Goal: Task Accomplishment & Management: Manage account settings

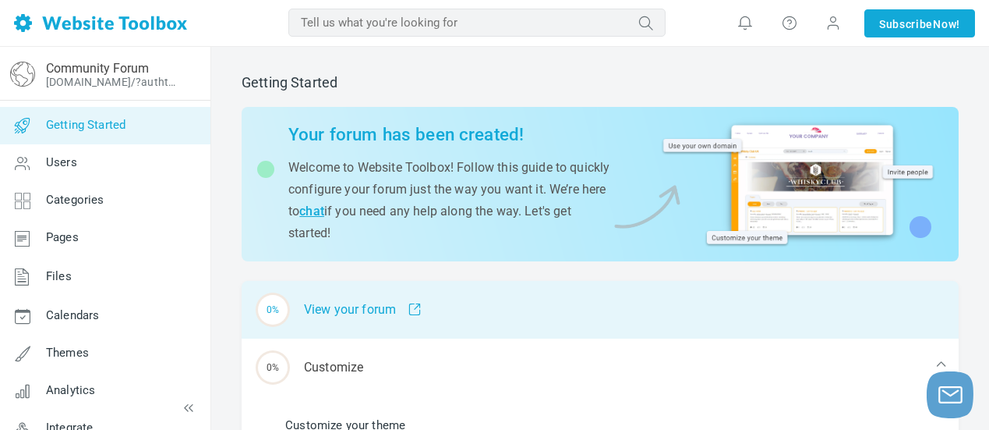
click at [366, 309] on div "0% View your forum" at bounding box center [600, 310] width 717 height 58
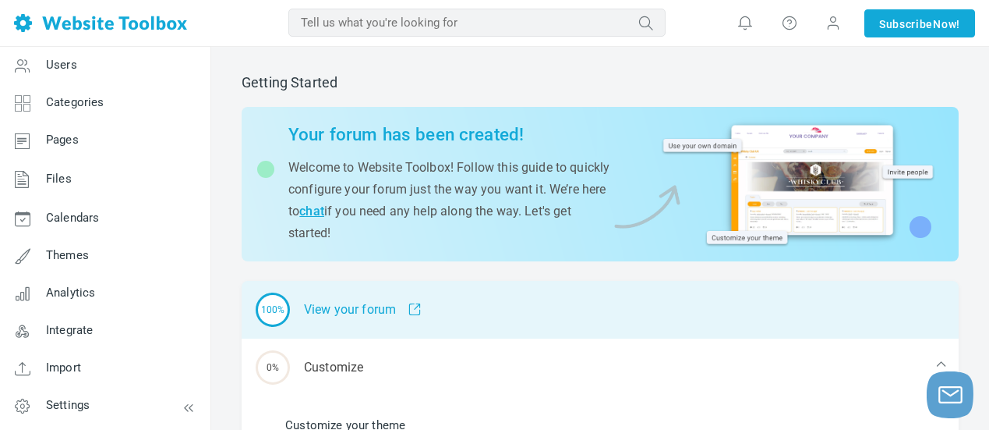
scroll to position [156, 0]
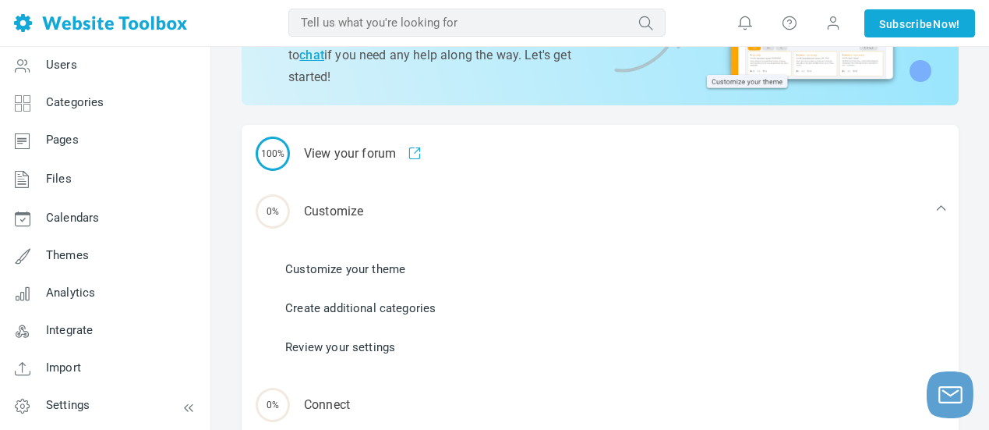
click at [372, 267] on link "Customize your theme" at bounding box center [345, 268] width 120 height 17
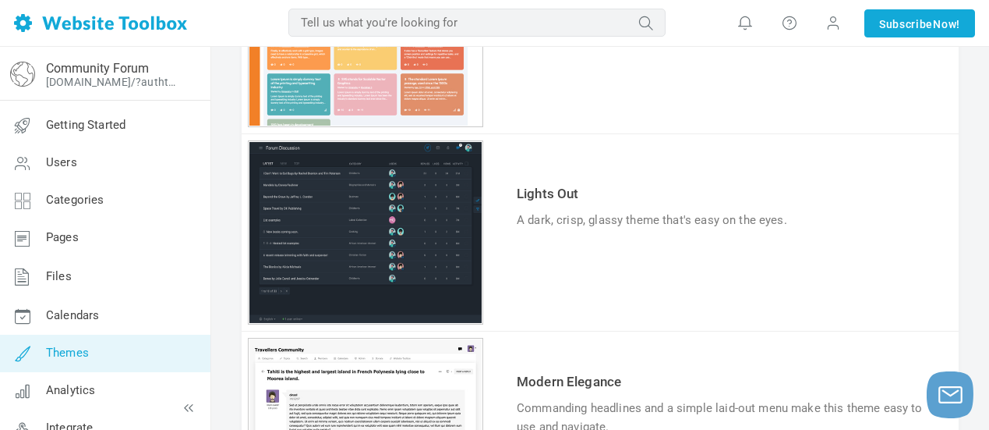
scroll to position [429, 0]
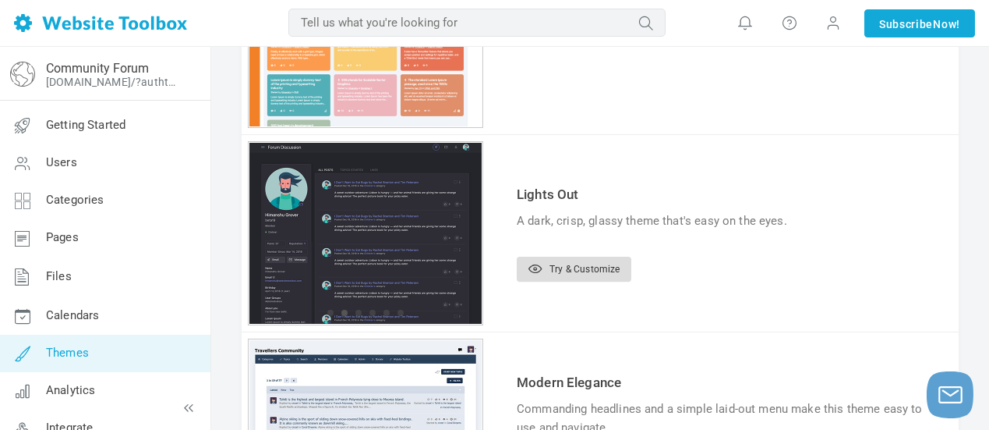
click at [568, 265] on link "Try & Customize" at bounding box center [574, 268] width 115 height 25
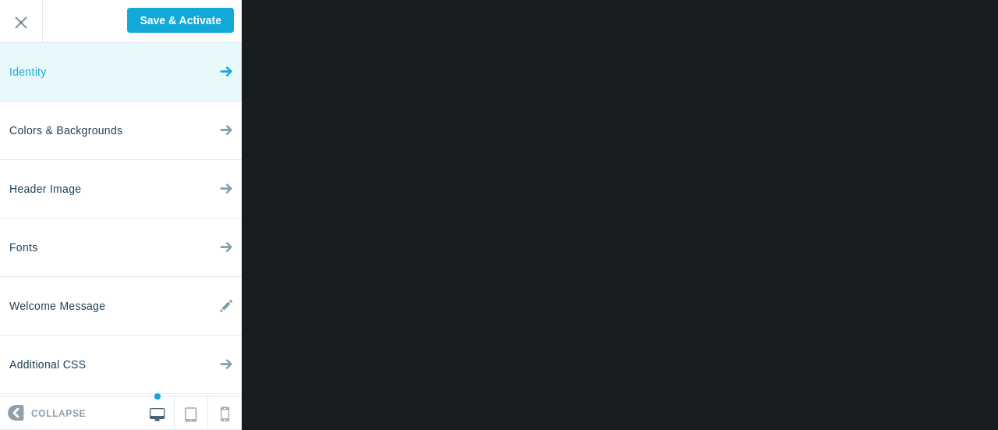
click at [141, 79] on link "Identity" at bounding box center [121, 72] width 242 height 58
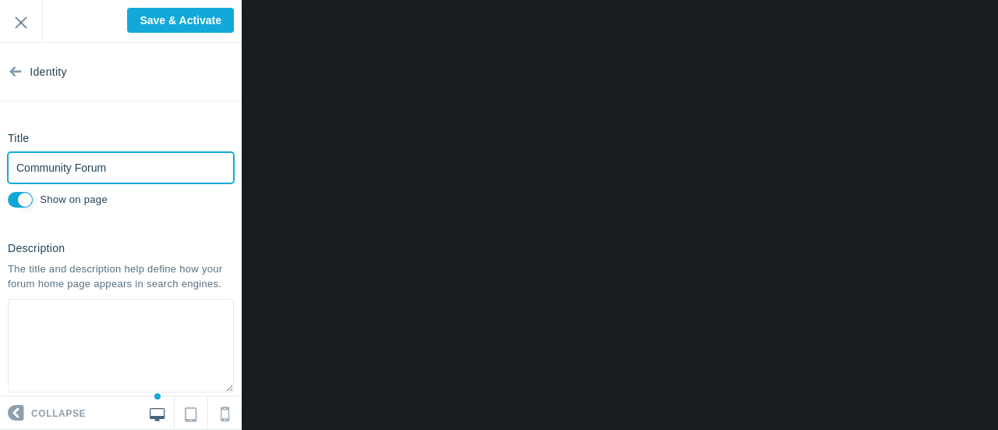
drag, startPoint x: 123, startPoint y: 171, endPoint x: 21, endPoint y: 166, distance: 102.2
click at [11, 168] on input "Community Forum" at bounding box center [121, 167] width 226 height 31
paste input "crypto500club"
click at [16, 168] on input "crypto500club" at bounding box center [121, 167] width 226 height 31
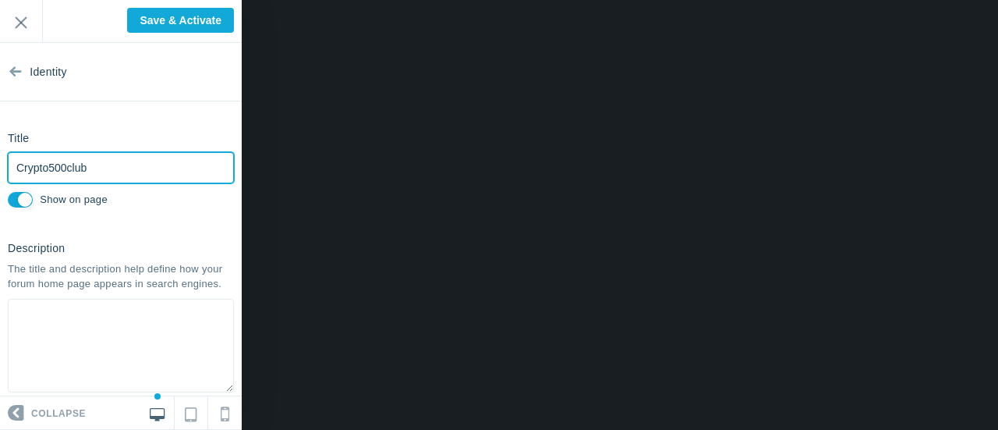
click at [50, 168] on input "Crypto500club" at bounding box center [121, 167] width 226 height 31
click at [70, 168] on input "Crypto 500club" at bounding box center [121, 167] width 226 height 31
click at [77, 170] on input "Crypto 500 club" at bounding box center [121, 167] width 226 height 31
click at [73, 170] on input "Crypto 500 club" at bounding box center [121, 167] width 226 height 31
type input "Crypto 500 Club"
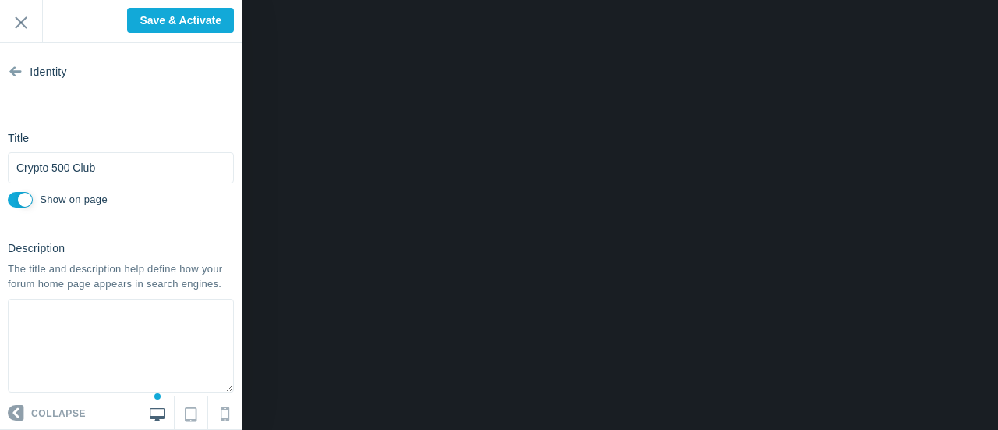
click at [154, 201] on div "Crypto 500 Club Please fill out this field. Show on page" at bounding box center [121, 181] width 226 height 59
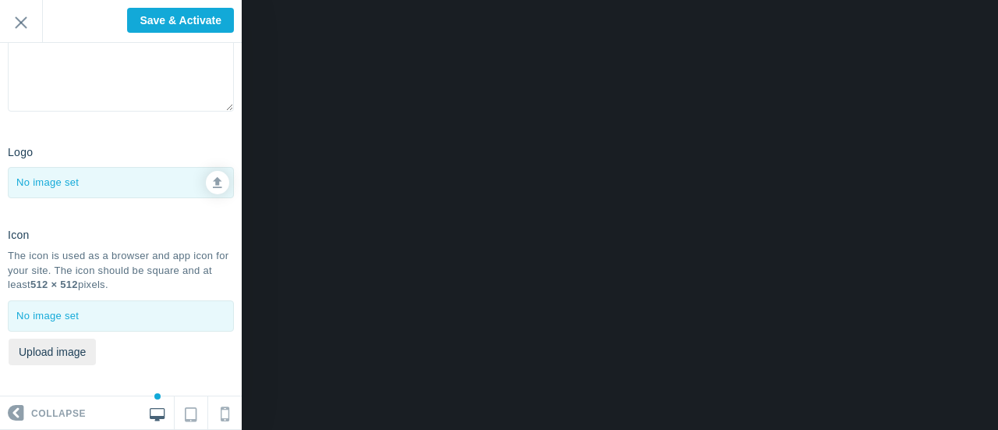
scroll to position [295, 0]
click at [213, 179] on icon at bounding box center [217, 180] width 9 height 11
type input "C:\fakepath\Zzntfz4M_400x400.jpg"
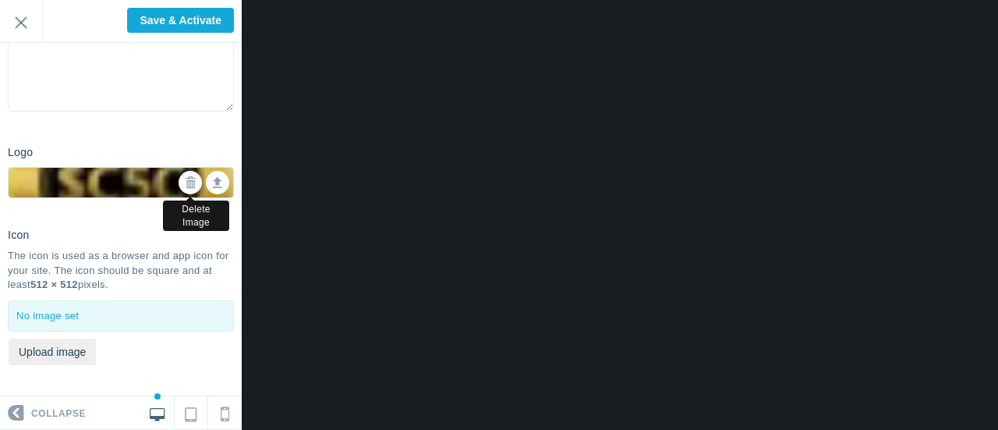
click at [185, 180] on icon at bounding box center [190, 182] width 11 height 11
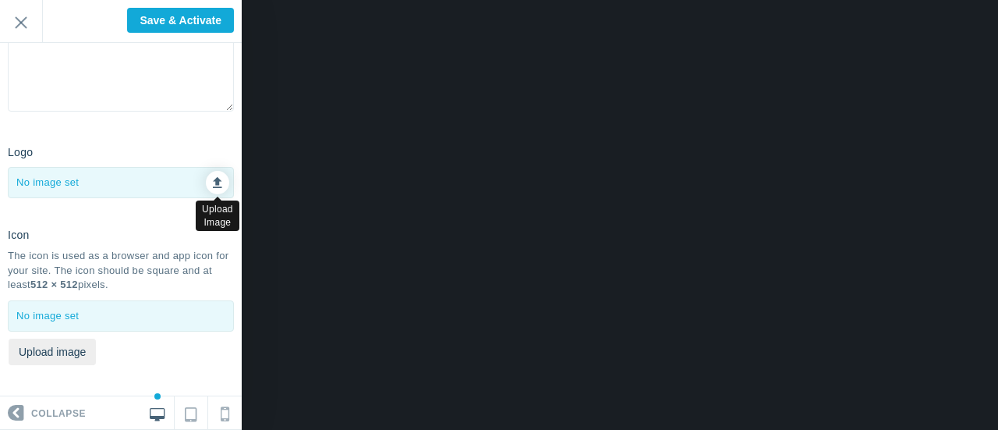
click at [213, 183] on icon at bounding box center [217, 180] width 9 height 11
click at [213, 178] on icon at bounding box center [217, 180] width 9 height 11
type input "C:\fakepath\Zzntfz4M_400x400.jpg"
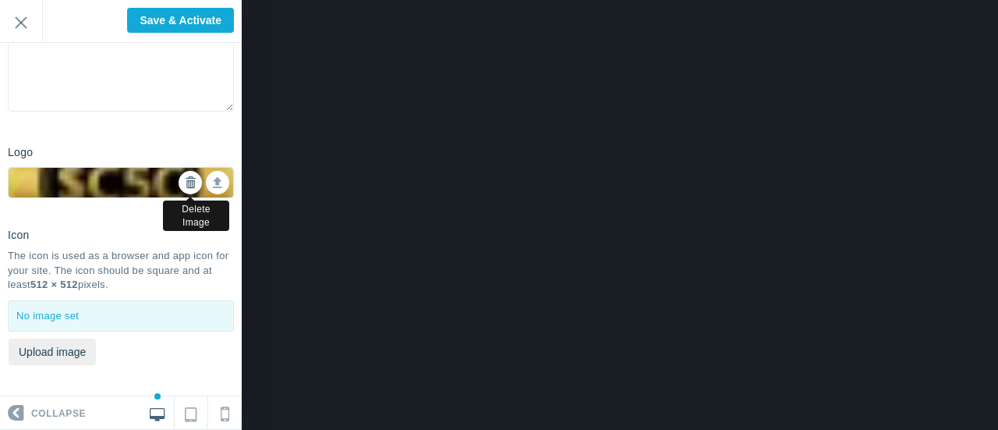
click at [185, 179] on icon at bounding box center [190, 182] width 11 height 11
checkbox input "true"
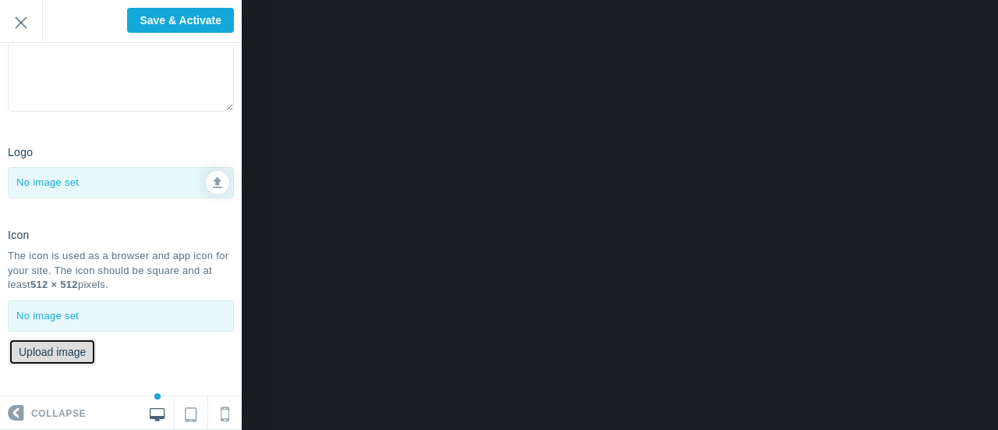
click at [81, 353] on button "Upload image" at bounding box center [52, 351] width 87 height 27
type input "C:\fakepath\Zzntfz4M_400x400.jpg"
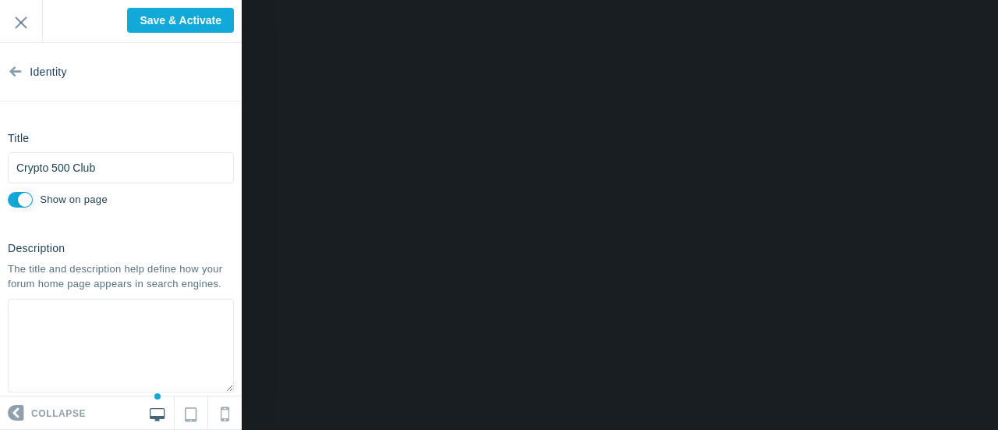
scroll to position [78, 0]
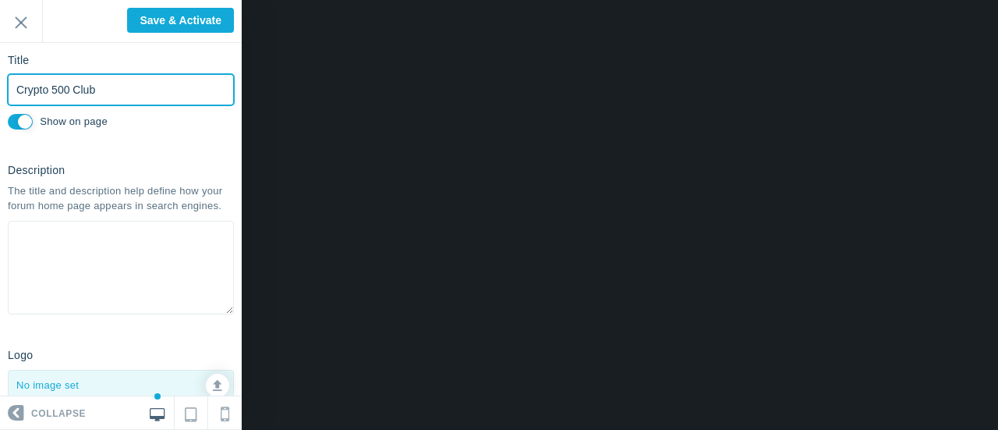
drag, startPoint x: 108, startPoint y: 92, endPoint x: 8, endPoint y: 87, distance: 100.7
click at [8, 87] on input "Crypto 500 Club" at bounding box center [121, 89] width 226 height 31
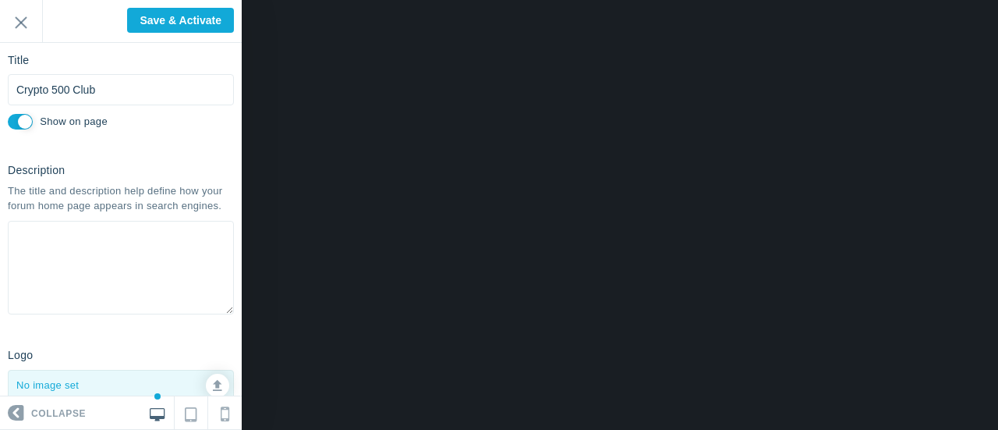
click at [90, 249] on textarea at bounding box center [121, 268] width 226 height 94
paste textarea "The Crypto 500 Club is a community-driven platform designed to empower individu…"
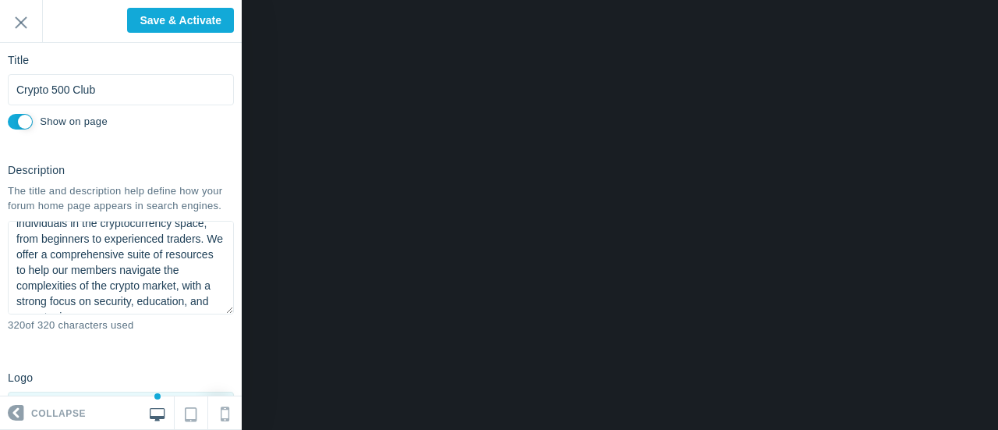
scroll to position [0, 0]
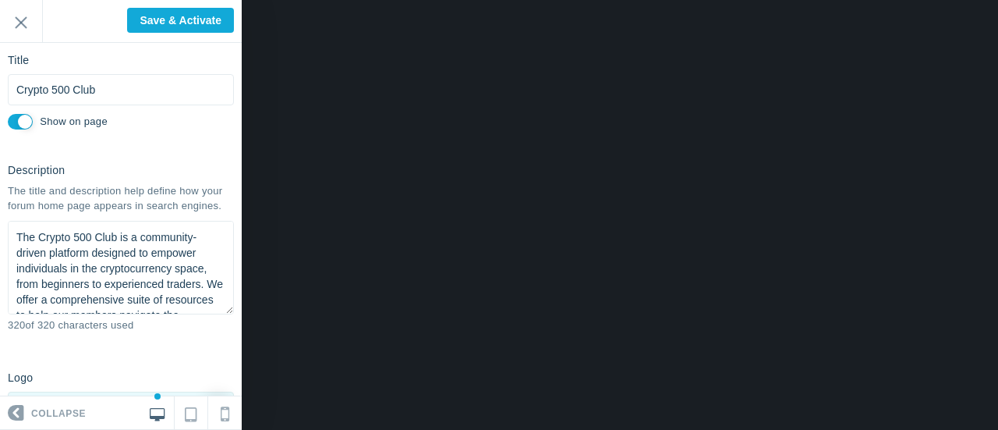
drag, startPoint x: 191, startPoint y: 313, endPoint x: 59, endPoint y: 314, distance: 131.7
click at [59, 314] on textarea "The Crypto 500 Club is a community-driven platform designed to empower individu…" at bounding box center [121, 268] width 226 height 94
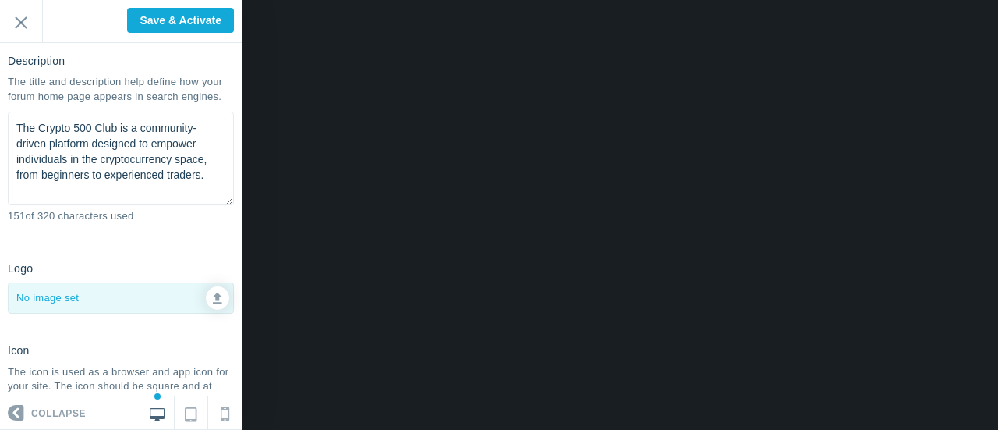
scroll to position [29, 0]
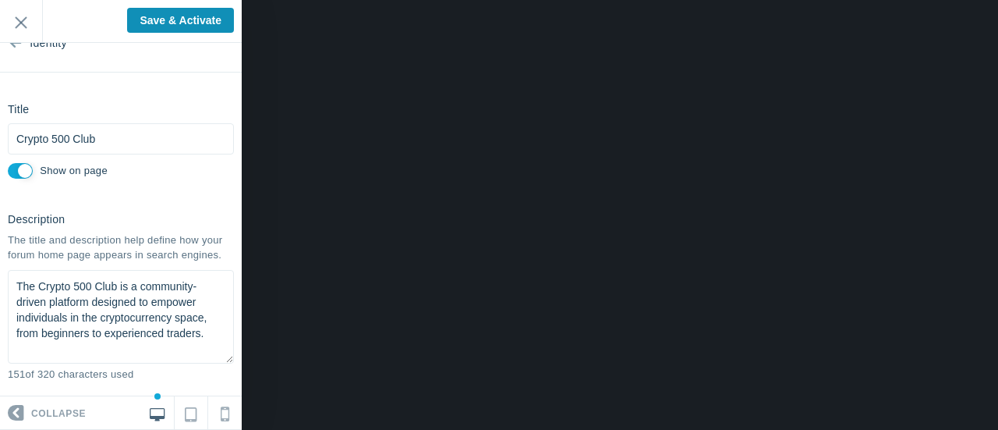
type textarea "The Crypto 500 Club is a community-driven platform designed to empower individu…"
click at [180, 16] on input "Save & Activate" at bounding box center [180, 20] width 107 height 25
type input "Saving..."
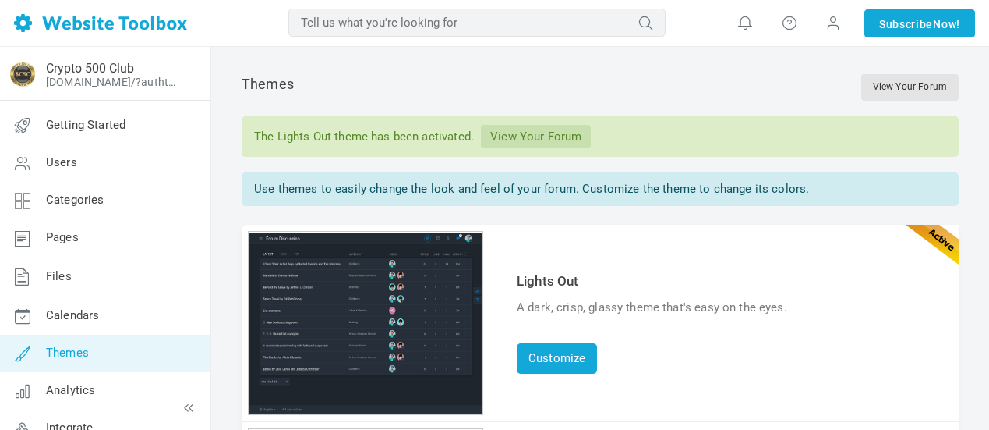
click at [556, 130] on link "View Your Forum" at bounding box center [536, 136] width 110 height 23
click at [106, 80] on link "[DOMAIN_NAME]/?authtoken=b826657becd61cb9a16163dcd73208bb&rememberMe=1" at bounding box center [114, 82] width 136 height 12
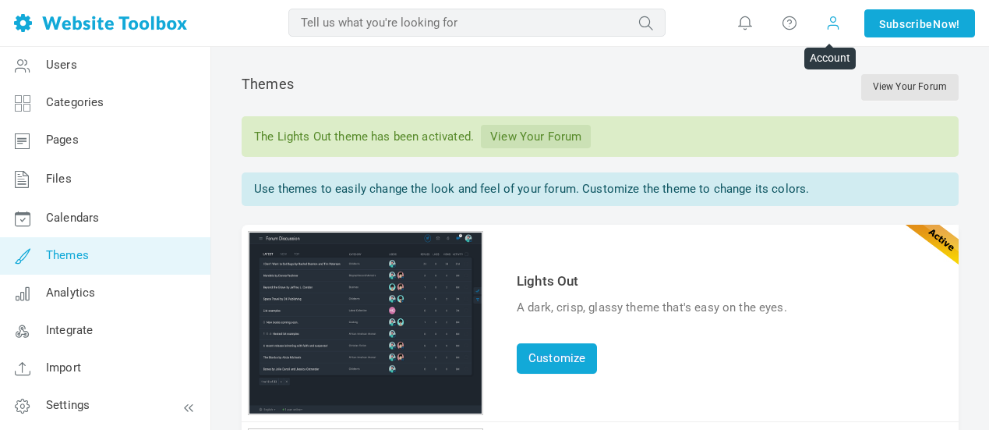
click at [833, 24] on span at bounding box center [834, 22] width 16 height 17
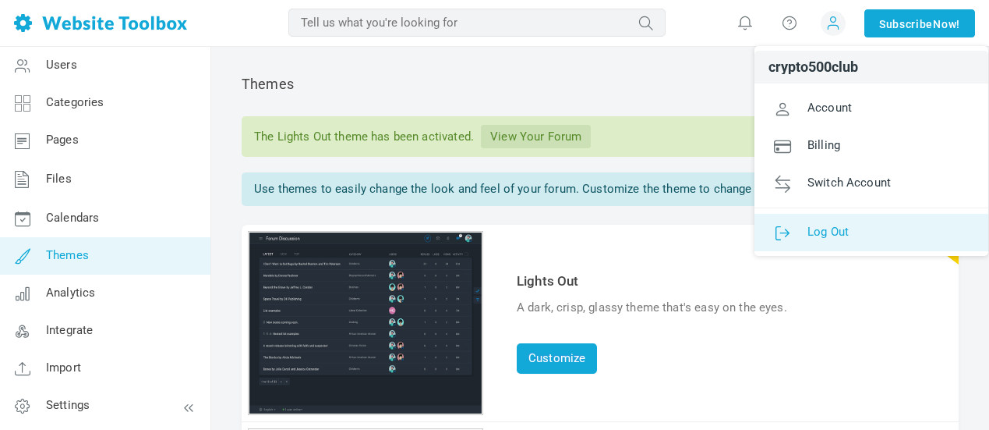
click at [817, 230] on span "Log Out" at bounding box center [828, 231] width 41 height 14
